Goal: Task Accomplishment & Management: Manage account settings

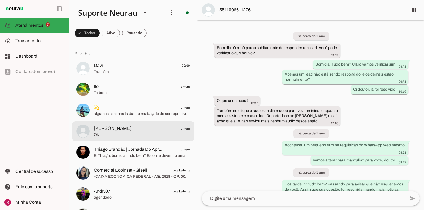
scroll to position [14541, 0]
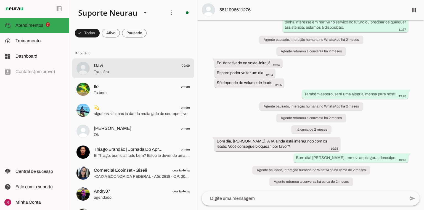
click at [114, 69] on span "Davi 09:00" at bounding box center [142, 65] width 96 height 7
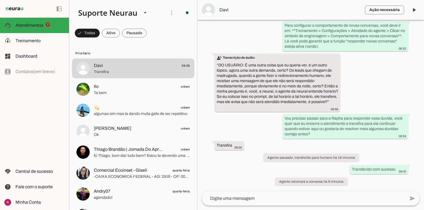
scroll to position [1262, 0]
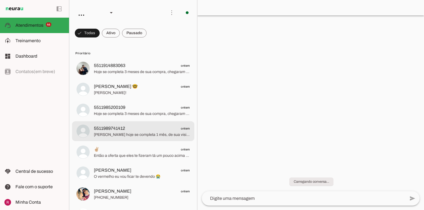
click at [157, 134] on span "[PERSON_NAME] hoje se completa 1 mês, de sua visita em nossa loja. Gostaria de …" at bounding box center [142, 135] width 96 height 6
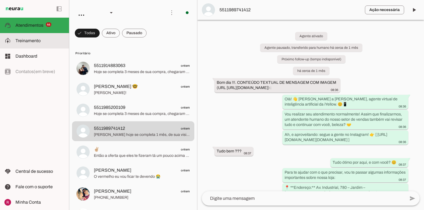
click at [58, 45] on md-item "model_training Treinamento Treinamento" at bounding box center [34, 40] width 69 height 15
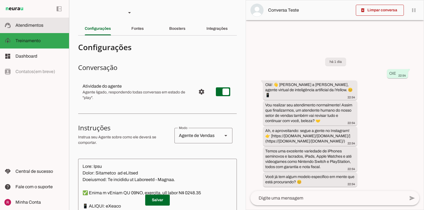
click at [22, 25] on span "Atendimentos" at bounding box center [29, 25] width 28 height 5
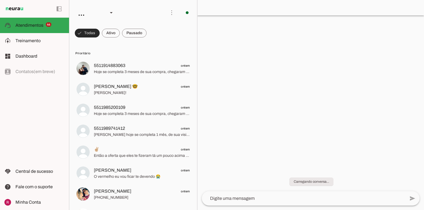
click at [88, 34] on span at bounding box center [87, 32] width 25 height 13
click at [89, 34] on span at bounding box center [85, 32] width 20 height 13
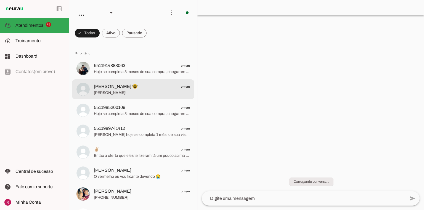
click at [115, 89] on span "[PERSON_NAME] 🤓 ontem" at bounding box center [142, 86] width 96 height 7
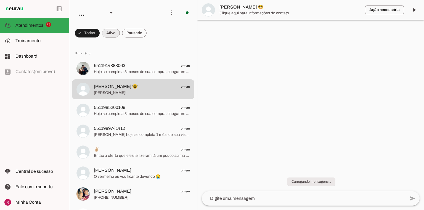
click at [115, 36] on span at bounding box center [111, 32] width 18 height 13
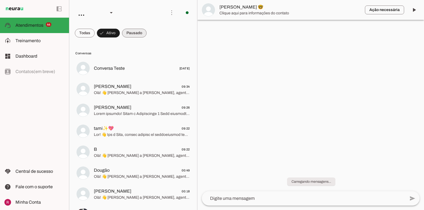
click at [140, 35] on span at bounding box center [134, 32] width 25 height 13
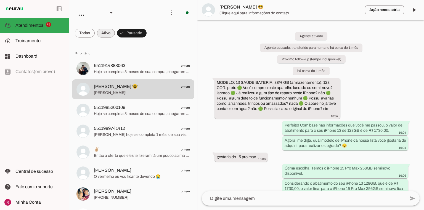
click at [104, 38] on span at bounding box center [106, 32] width 18 height 13
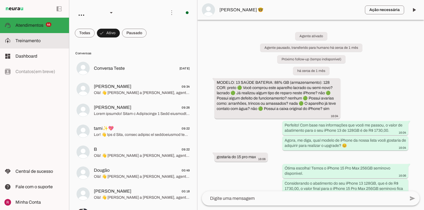
click at [48, 38] on slot at bounding box center [39, 41] width 49 height 7
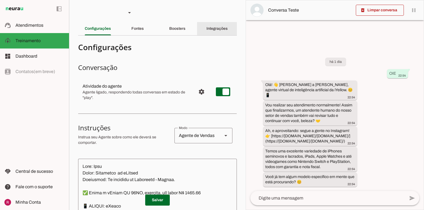
click at [225, 30] on div "Integrações" at bounding box center [216, 28] width 21 height 13
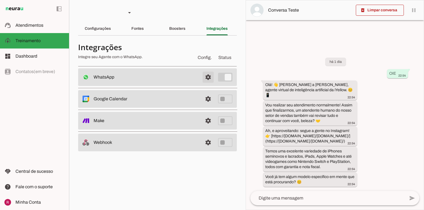
click at [208, 77] on span at bounding box center [207, 77] width 13 height 13
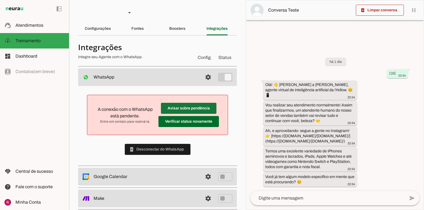
click at [177, 108] on span at bounding box center [188, 108] width 55 height 13
click at [182, 124] on span at bounding box center [188, 121] width 60 height 13
click at [195, 122] on span at bounding box center [188, 121] width 60 height 13
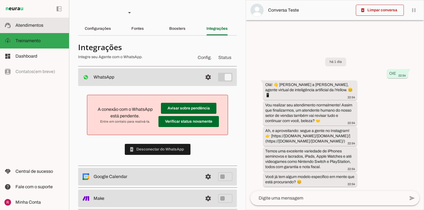
click at [29, 22] on md-item "support_agent Atendimentos Atendimentos" at bounding box center [34, 25] width 69 height 15
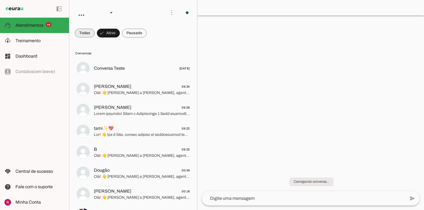
click at [80, 32] on span at bounding box center [85, 32] width 20 height 13
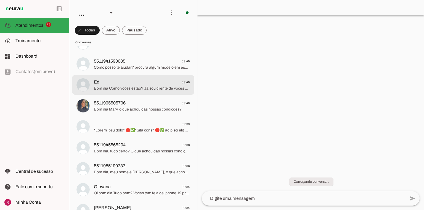
scroll to position [1103, 0]
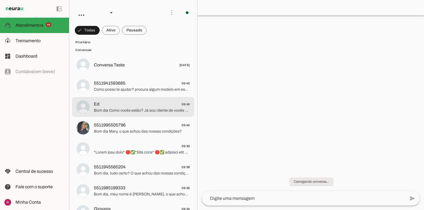
click at [115, 104] on span "Ed 09:40" at bounding box center [142, 104] width 96 height 7
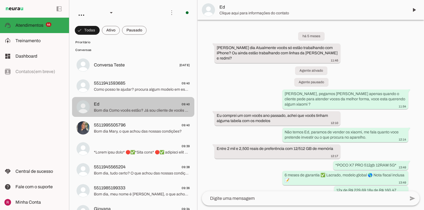
scroll to position [1290, 0]
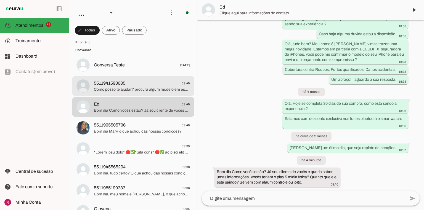
click at [126, 92] on span "Como posso te ajudar? procura algum modelo em especifico ?" at bounding box center [142, 90] width 96 height 6
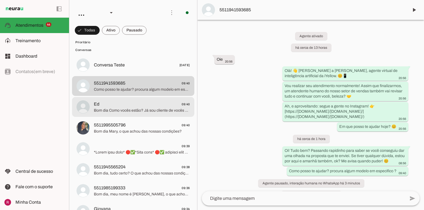
click at [122, 110] on span "Bom dia Como vocês estão? Já sou cliente de vocês e queria saber umas informaçõ…" at bounding box center [142, 111] width 96 height 6
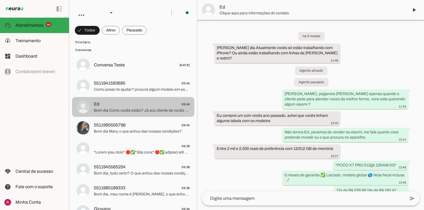
scroll to position [1290, 0]
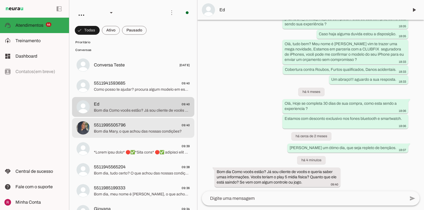
click at [125, 127] on span "5511995505796" at bounding box center [110, 125] width 32 height 7
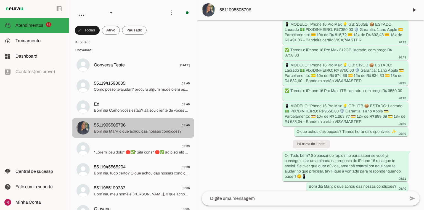
scroll to position [635, 0]
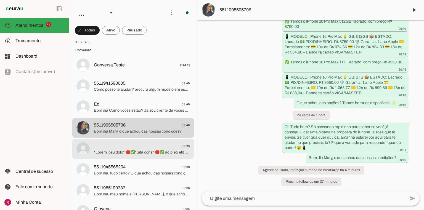
click at [123, 150] on span at bounding box center [142, 153] width 96 height 6
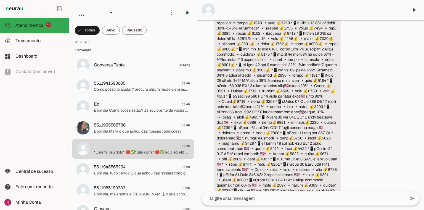
scroll to position [17817, 0]
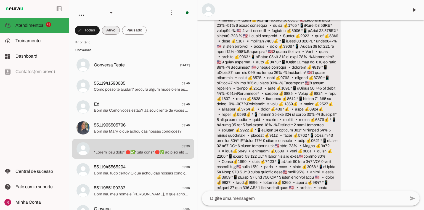
click at [117, 33] on span at bounding box center [111, 30] width 18 height 13
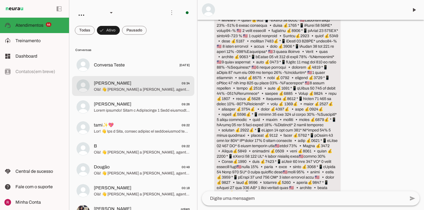
click at [135, 95] on md-item "Isabella 09:34 Olá! 👋 Sou a Liza, agente virtual de inteligência artificial da …" at bounding box center [133, 86] width 122 height 20
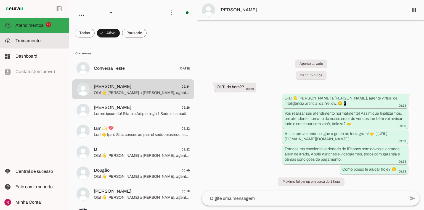
click at [42, 34] on md-item "model_training Treinamento Treinamento" at bounding box center [34, 40] width 69 height 15
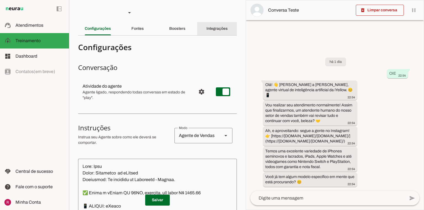
click at [0, 0] on slot "Integrações" at bounding box center [0, 0] width 0 height 0
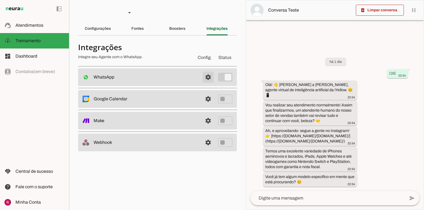
click at [205, 80] on span at bounding box center [207, 77] width 13 height 13
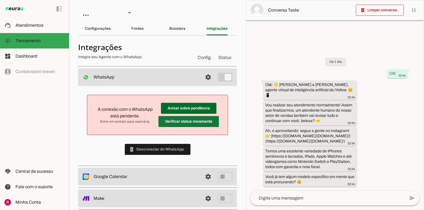
click at [164, 121] on span at bounding box center [188, 121] width 60 height 13
click at [110, 31] on div "Configurações" at bounding box center [98, 28] width 26 height 13
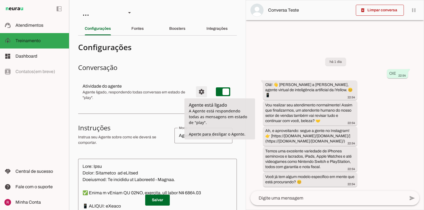
click at [200, 90] on span "Configurações avançadas" at bounding box center [201, 91] width 13 height 13
